Goal: Answer question/provide support: Ask a question

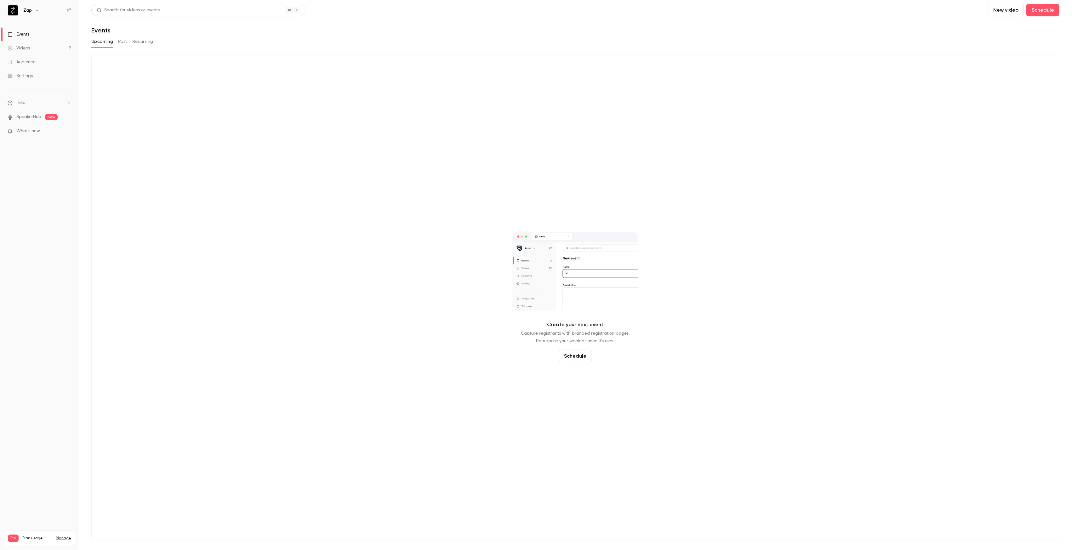
click at [121, 40] on button "Past" at bounding box center [122, 42] width 9 height 10
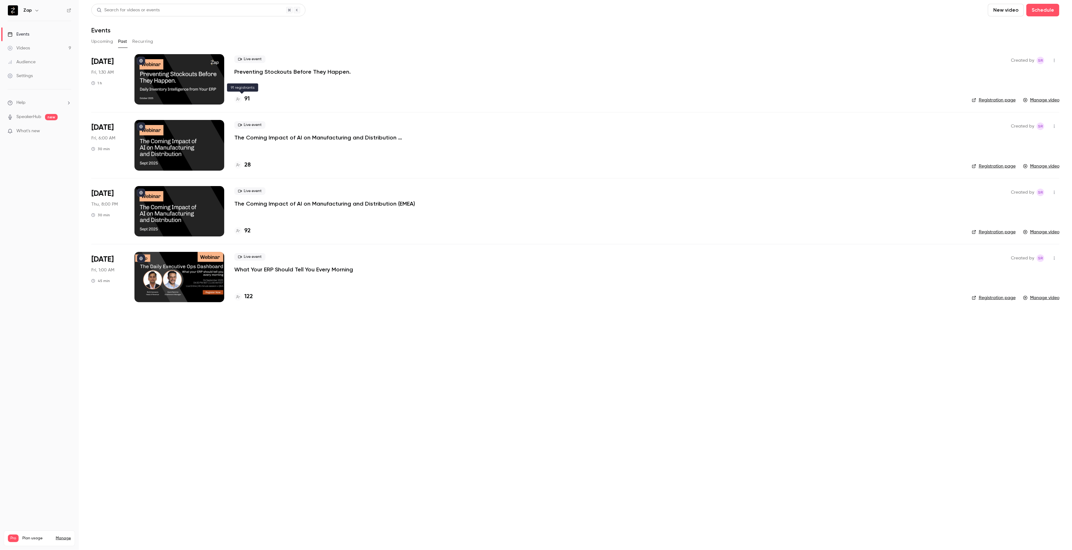
click at [246, 101] on h4 "91" at bounding box center [246, 99] width 5 height 9
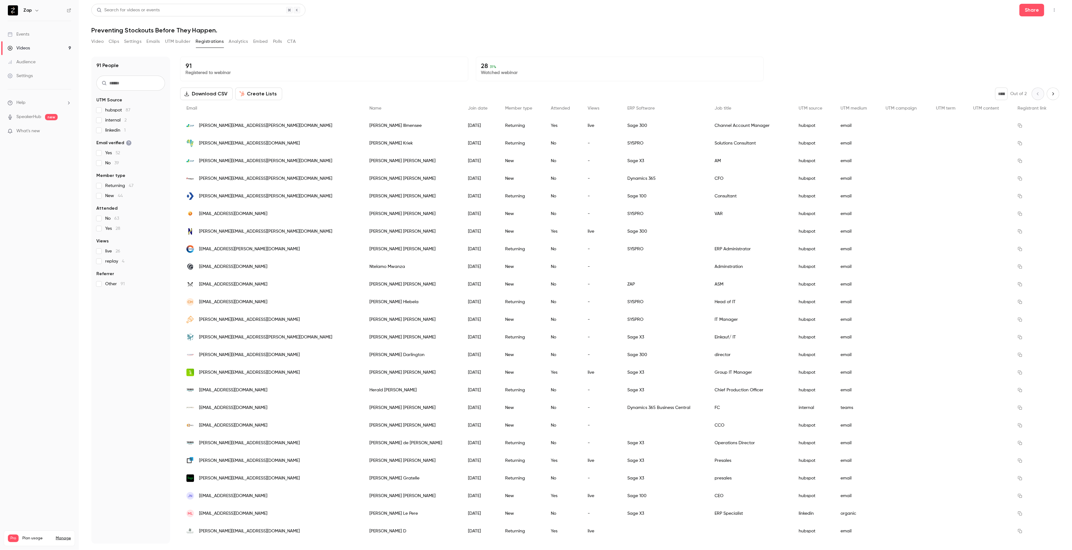
click at [239, 43] on button "Analytics" at bounding box center [239, 42] width 20 height 10
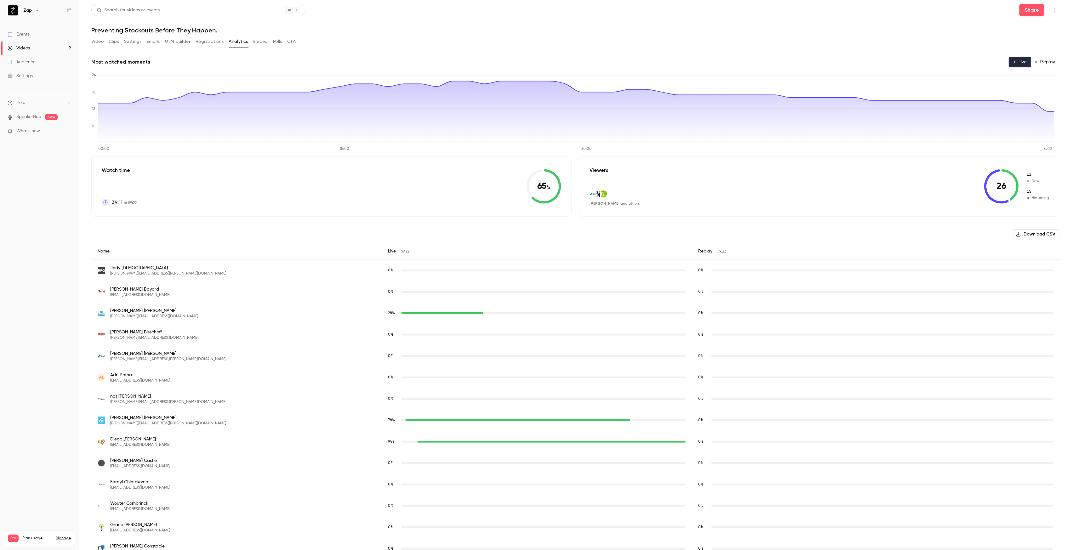
click at [30, 103] on li "Help" at bounding box center [40, 102] width 64 height 7
click at [109, 101] on link "Talk to [GEOGRAPHIC_DATA]" at bounding box center [116, 95] width 69 height 17
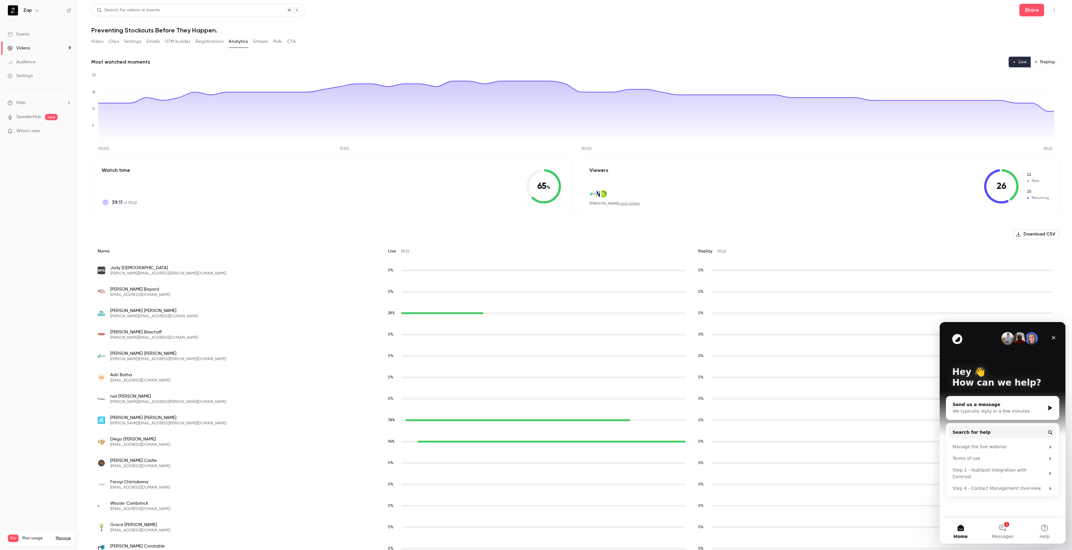
click at [987, 410] on div "We typically reply in a few minutes" at bounding box center [998, 411] width 92 height 7
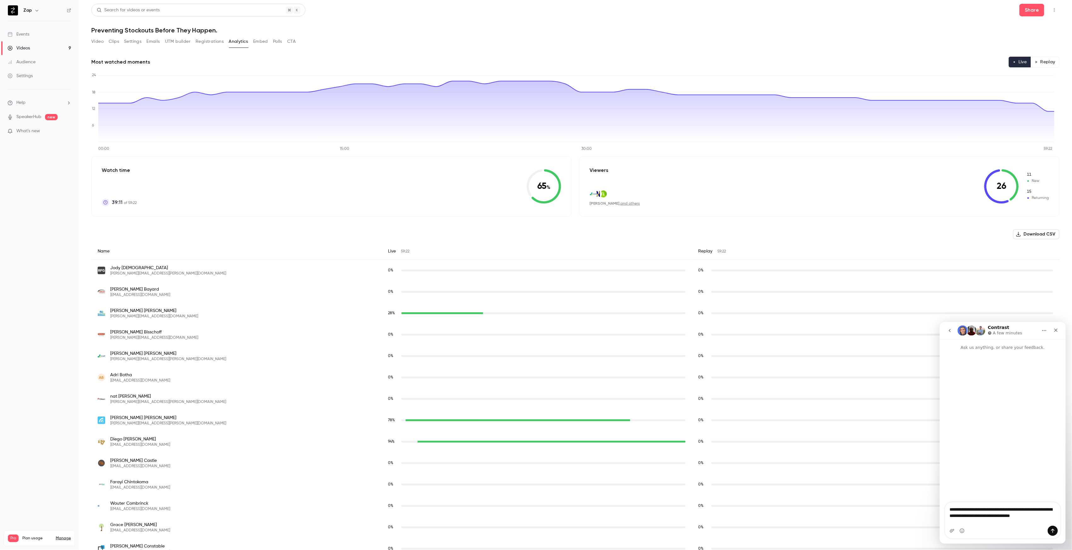
type textarea "**********"
click at [31, 102] on li "Help" at bounding box center [40, 102] width 64 height 7
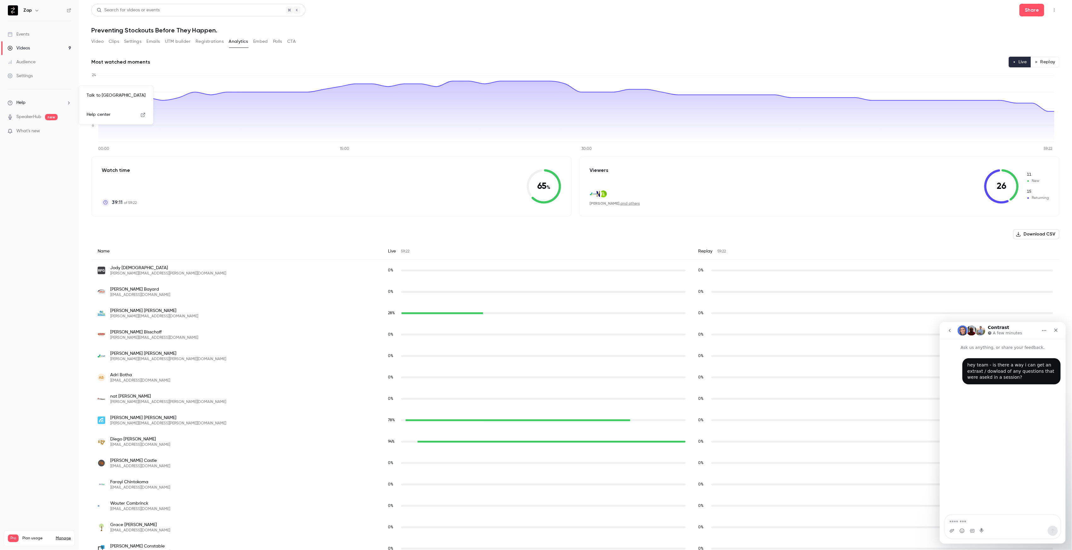
click at [112, 116] on link "Help center" at bounding box center [116, 114] width 69 height 17
click at [966, 520] on textarea "Message…" at bounding box center [1002, 520] width 115 height 11
type textarea "***"
click at [293, 42] on button "CTA" at bounding box center [291, 42] width 9 height 10
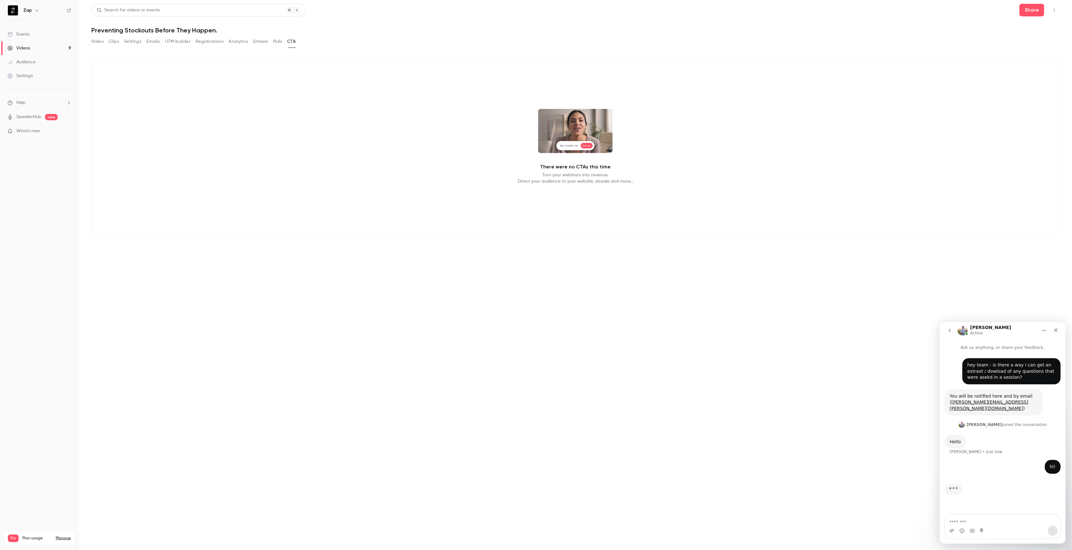
click at [279, 43] on button "Polls" at bounding box center [277, 42] width 9 height 10
click at [264, 41] on button "Embed" at bounding box center [260, 42] width 15 height 10
click at [241, 40] on button "Analytics" at bounding box center [239, 42] width 20 height 10
